Goal: Complete application form

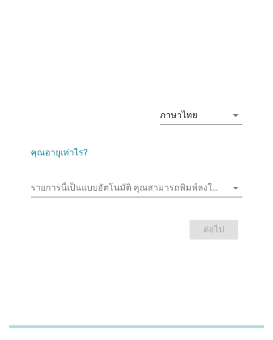
click at [80, 190] on input "รายการนี้เป็นแบบอัตโนมัติ คุณสามารถพิมพ์ลงในรายการนี้" at bounding box center [129, 188] width 196 height 18
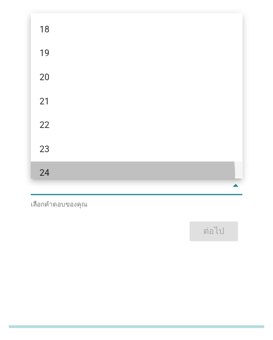
click at [58, 166] on div "24" at bounding box center [128, 172] width 178 height 13
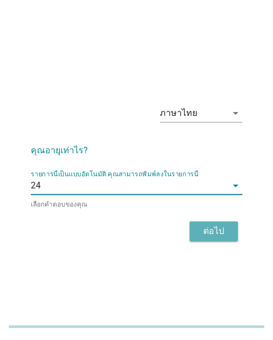
drag, startPoint x: 227, startPoint y: 228, endPoint x: 0, endPoint y: 263, distance: 229.8
click at [228, 228] on div "ต่อไป" at bounding box center [213, 230] width 31 height 13
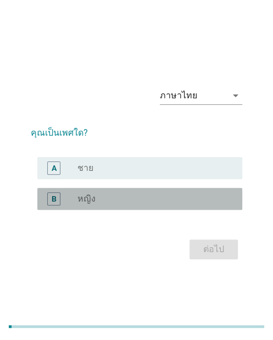
click at [120, 201] on div "radio_button_unchecked หญิง" at bounding box center [150, 198] width 147 height 11
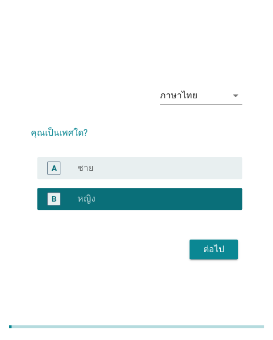
click at [193, 249] on button "ต่อไป" at bounding box center [213, 249] width 48 height 20
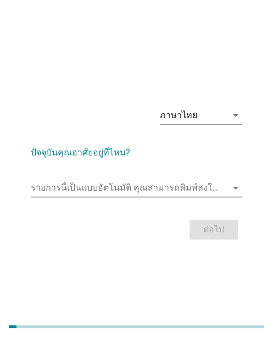
click at [84, 188] on input "รายการนี้เป็นแบบอัตโนมัติ คุณสามารถพิมพ์ลงในรายการนี้" at bounding box center [129, 188] width 196 height 18
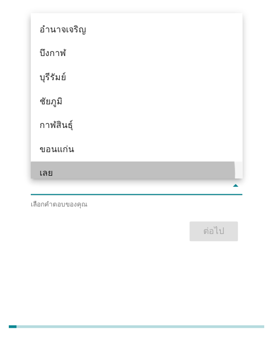
click at [53, 171] on div "เลย" at bounding box center [128, 172] width 178 height 13
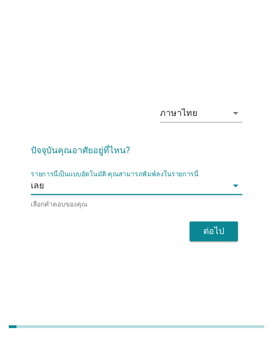
click at [163, 218] on div "ต่อไป" at bounding box center [136, 231] width 211 height 26
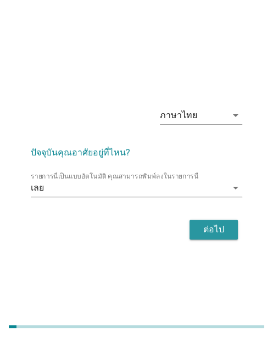
click at [219, 236] on button "ต่อไป" at bounding box center [213, 229] width 48 height 20
